Goal: Use online tool/utility: Utilize a website feature to perform a specific function

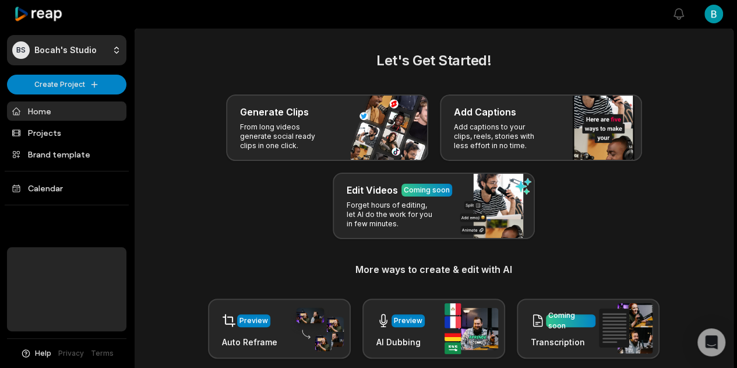
click at [705, 11] on html "BS Bocah's Studio Create Project Home Projects Brand template Calendar Help Pri…" at bounding box center [368, 184] width 737 height 368
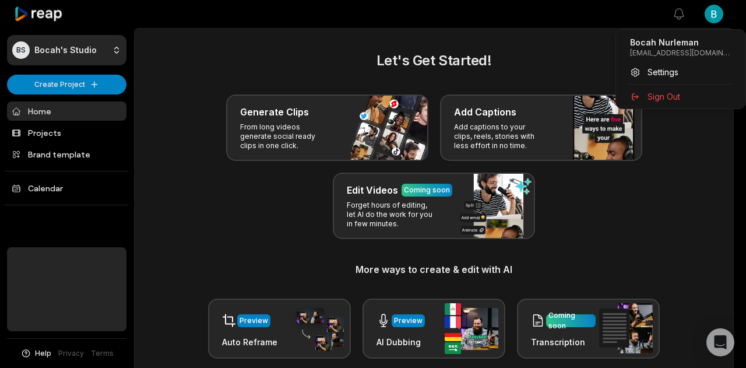
click at [491, 36] on html "BS Bocah's Studio Create Project Home Projects Brand template Calendar Help Pri…" at bounding box center [373, 184] width 746 height 368
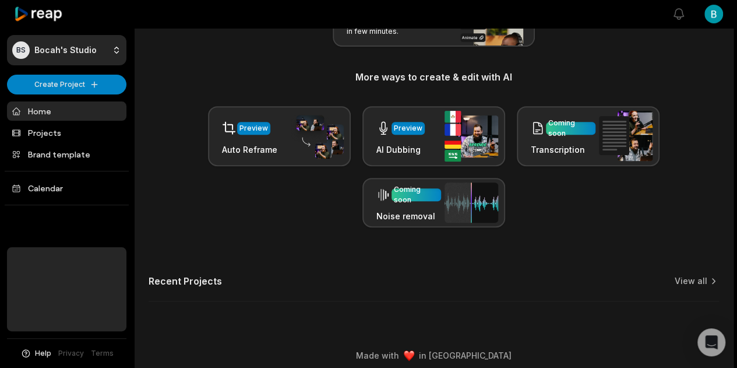
scroll to position [199, 0]
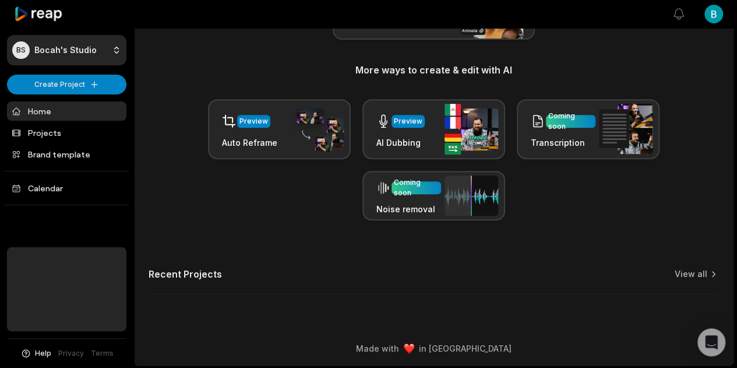
click at [59, 114] on link "Home" at bounding box center [66, 110] width 119 height 19
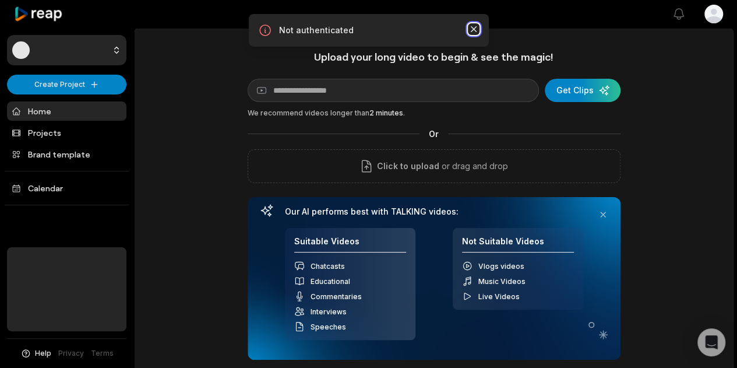
click at [471, 32] on icon "button" at bounding box center [473, 29] width 6 height 6
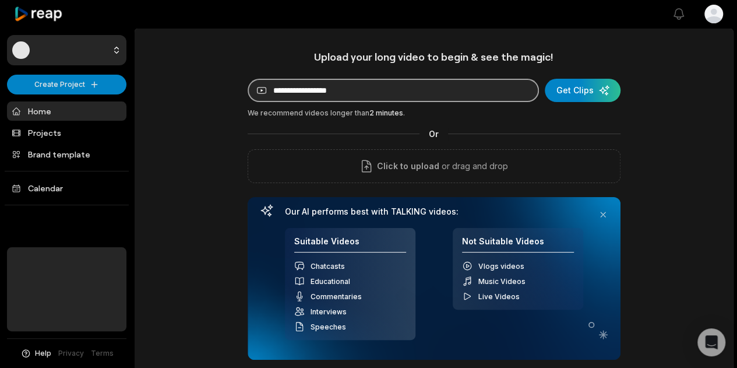
click at [450, 94] on input at bounding box center [393, 90] width 291 height 23
paste input "**********"
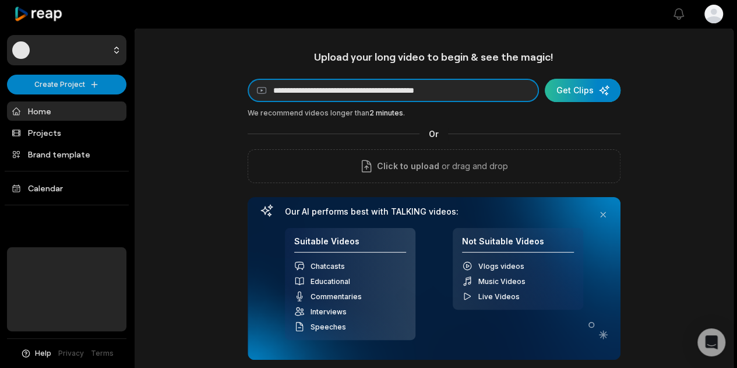
type input "**********"
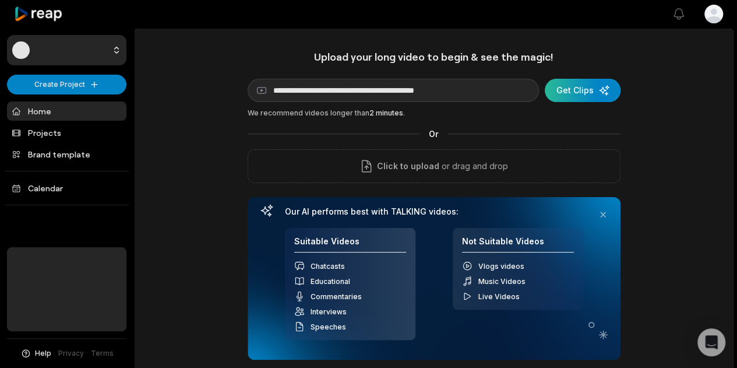
click at [589, 89] on div "submit" at bounding box center [583, 90] width 76 height 23
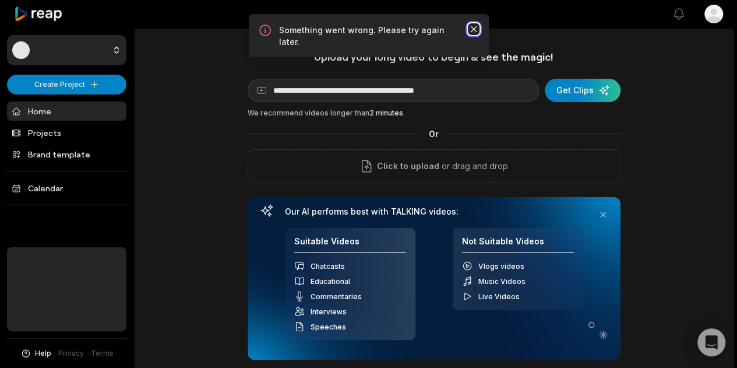
click at [474, 32] on icon "button" at bounding box center [474, 29] width 12 height 12
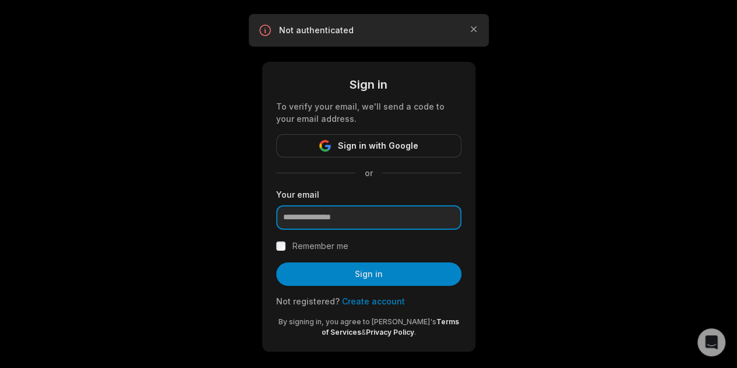
click at [369, 220] on input "email" at bounding box center [368, 217] width 185 height 24
click at [531, 210] on div "Sign in To verify your email, we'll send a code to your email address. Sign in …" at bounding box center [368, 189] width 737 height 379
click at [475, 25] on icon "button" at bounding box center [474, 29] width 12 height 12
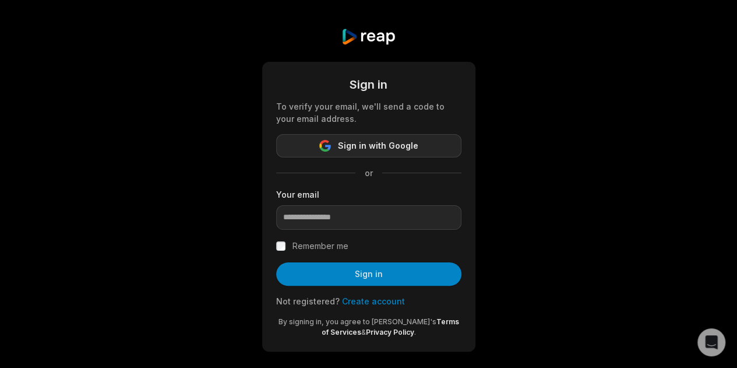
click at [318, 146] on button "Sign in with Google" at bounding box center [368, 145] width 185 height 23
